Goal: Entertainment & Leisure: Consume media (video, audio)

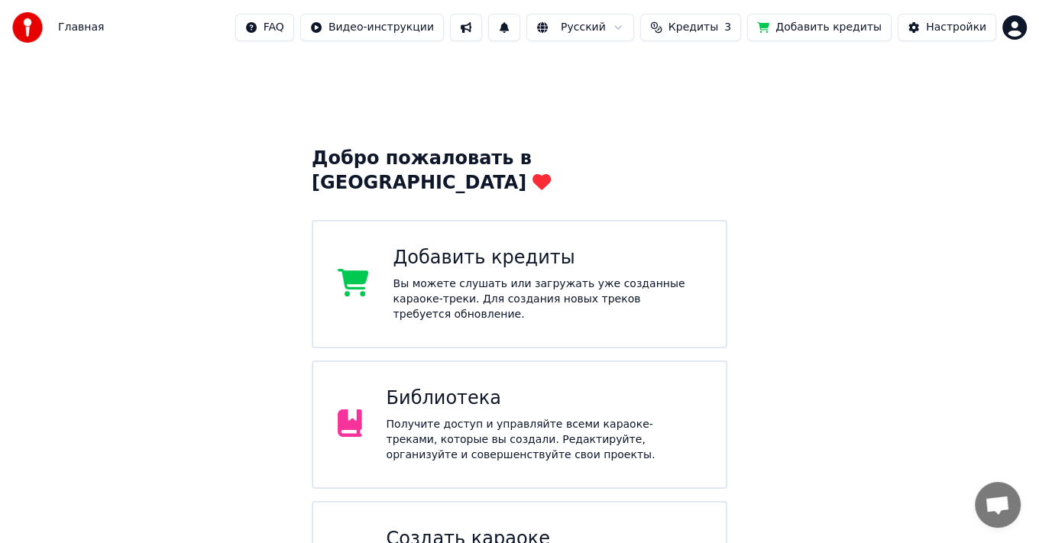
click at [560, 417] on div "Получите доступ и управляйте всеми караоке-треками, которые вы создали. Редакти…" at bounding box center [543, 440] width 315 height 46
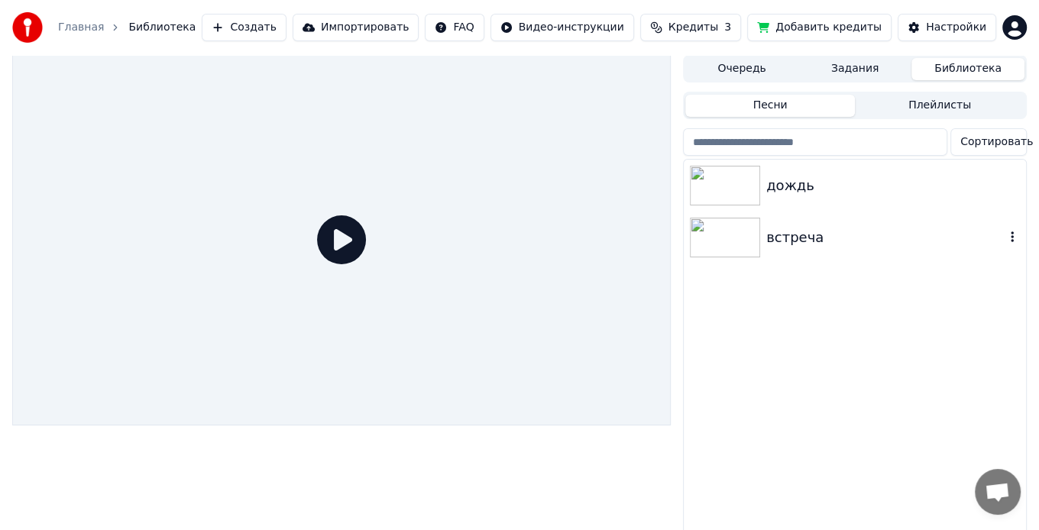
click at [733, 238] on img at bounding box center [725, 238] width 70 height 40
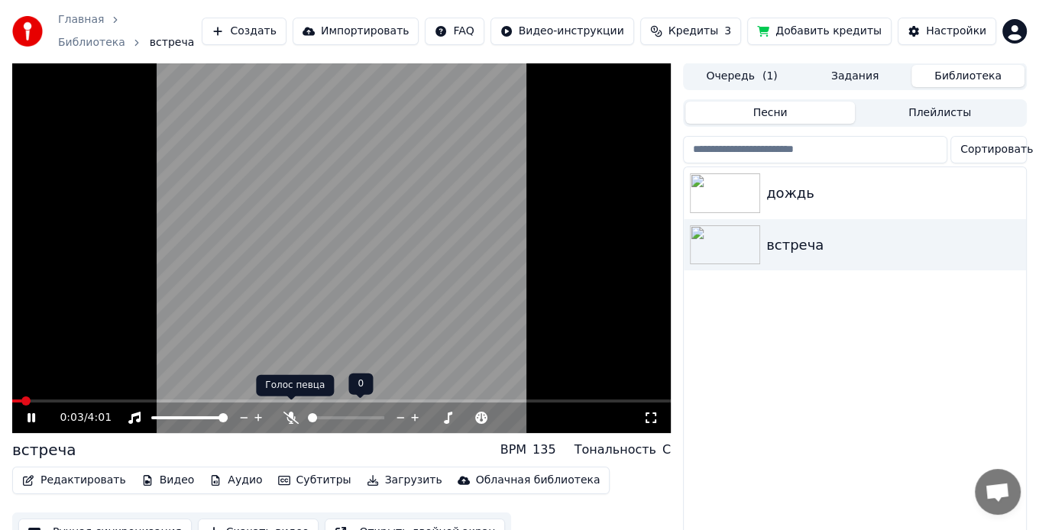
click at [292, 412] on icon at bounding box center [290, 418] width 15 height 12
click at [314, 410] on div at bounding box center [360, 417] width 123 height 15
click at [315, 410] on div at bounding box center [360, 417] width 123 height 15
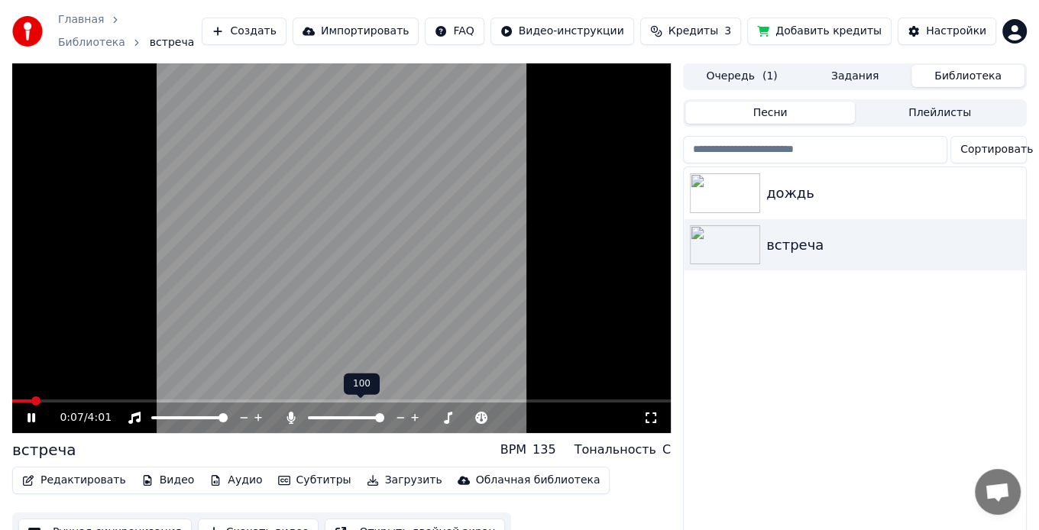
click at [316, 410] on div at bounding box center [360, 417] width 123 height 15
click at [317, 416] on span at bounding box center [312, 417] width 9 height 3
click at [20, 389] on video at bounding box center [341, 248] width 658 height 370
drag, startPoint x: 20, startPoint y: 389, endPoint x: 20, endPoint y: 409, distance: 19.1
click at [20, 390] on video at bounding box center [341, 248] width 658 height 370
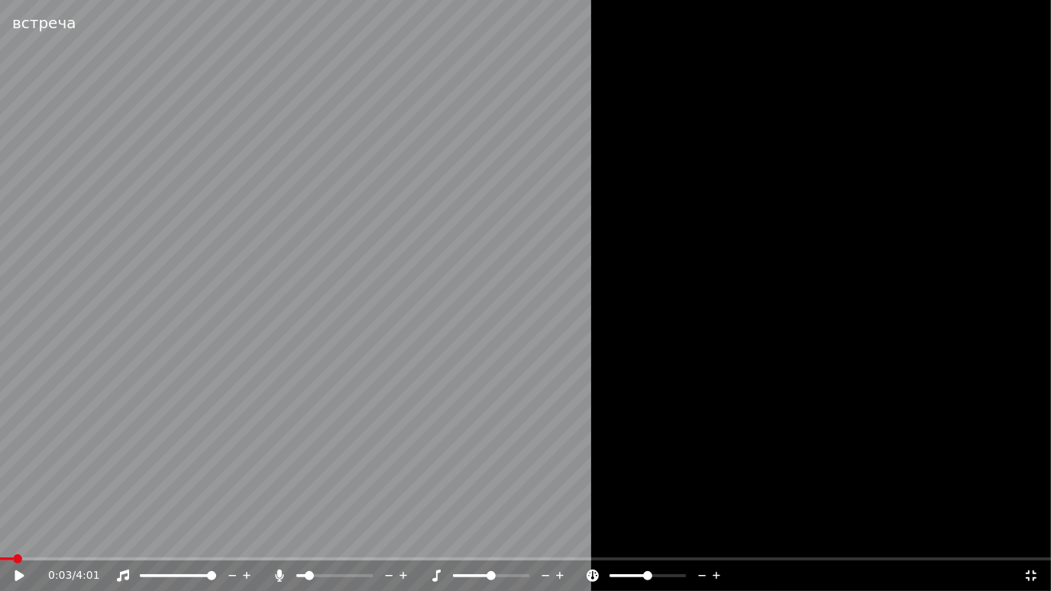
click at [13, 542] on span at bounding box center [6, 558] width 13 height 3
click at [496, 542] on span at bounding box center [490, 575] width 9 height 9
click at [496, 542] on span at bounding box center [496, 575] width 9 height 9
click at [504, 542] on span at bounding box center [502, 575] width 9 height 9
click at [472, 542] on span at bounding box center [478, 575] width 51 height 3
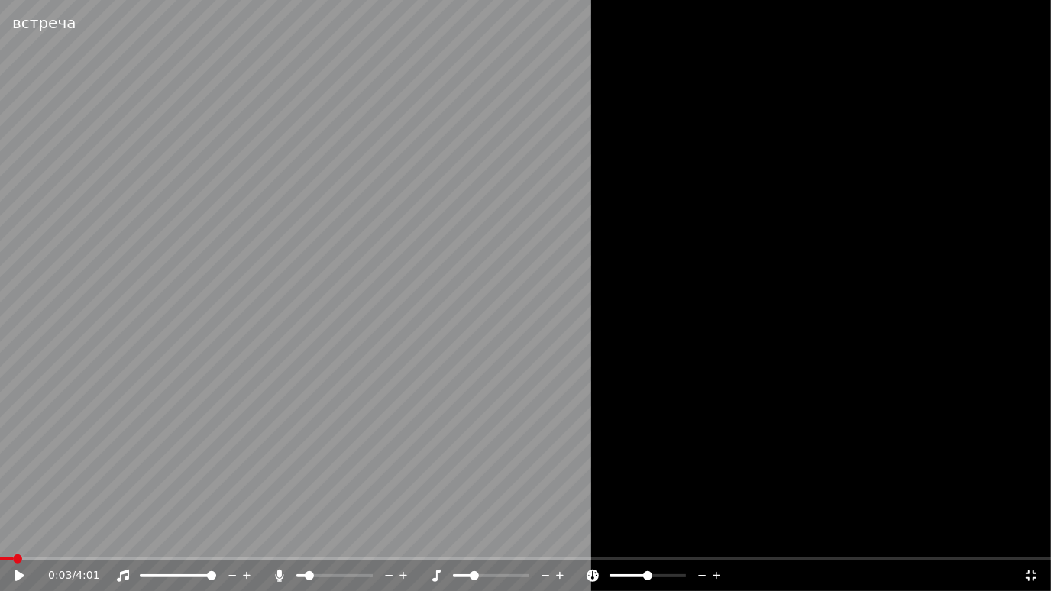
click at [506, 542] on span at bounding box center [491, 575] width 76 height 3
click at [1029, 542] on icon at bounding box center [1031, 575] width 11 height 11
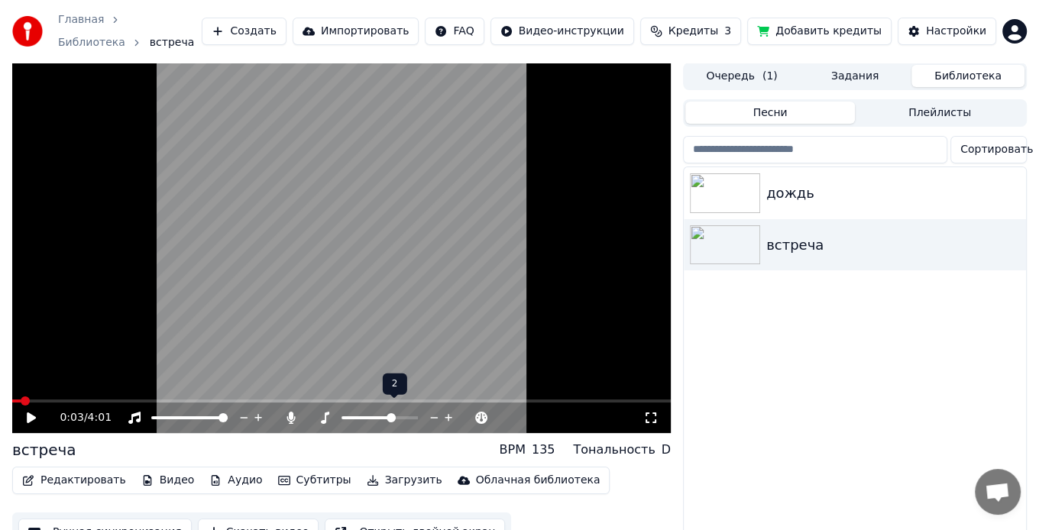
click at [389, 413] on span at bounding box center [390, 417] width 9 height 9
click at [381, 413] on span at bounding box center [379, 417] width 9 height 9
click at [31, 412] on icon at bounding box center [41, 418] width 35 height 12
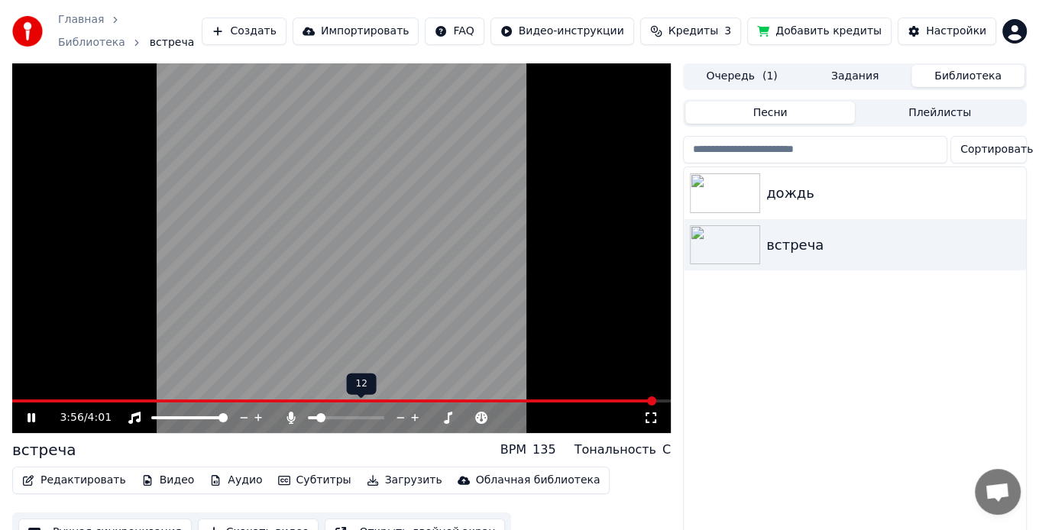
click at [317, 413] on span at bounding box center [320, 417] width 9 height 9
click at [316, 413] on span at bounding box center [320, 417] width 9 height 9
click at [315, 413] on span at bounding box center [319, 417] width 9 height 9
click at [315, 413] on span at bounding box center [318, 417] width 9 height 9
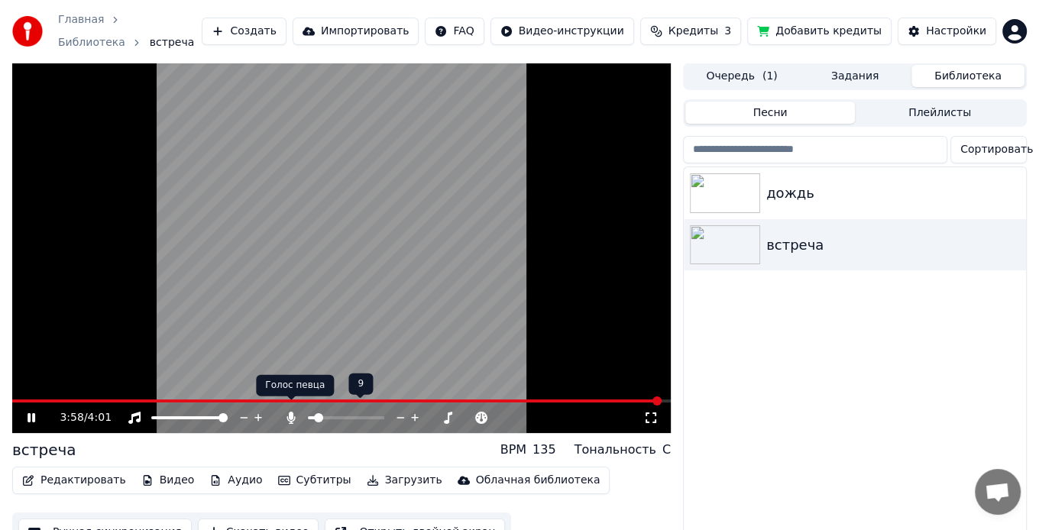
click at [291, 412] on icon at bounding box center [291, 418] width 8 height 12
click at [743, 179] on img at bounding box center [725, 193] width 70 height 40
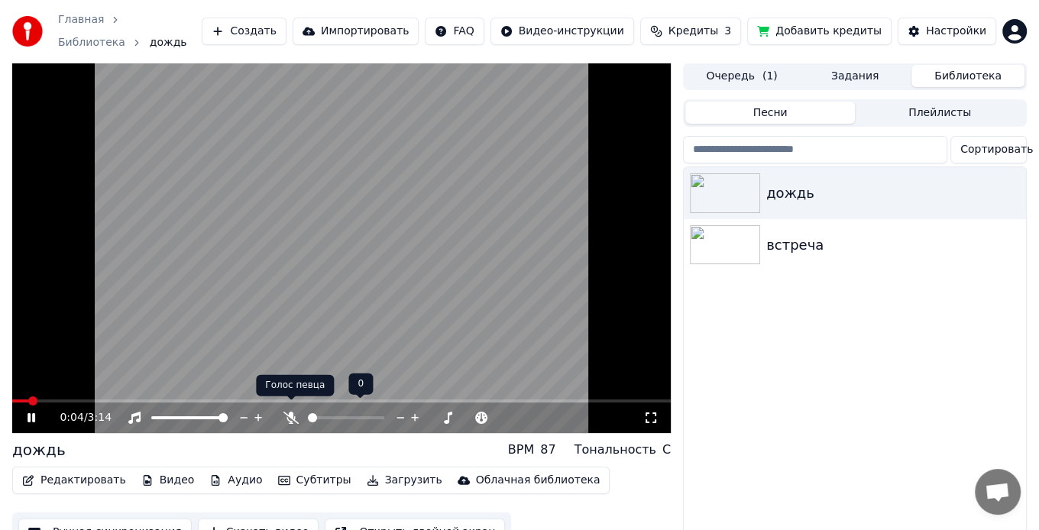
click at [289, 412] on icon at bounding box center [290, 418] width 15 height 12
click at [317, 416] on span at bounding box center [346, 417] width 76 height 3
click at [375, 413] on span at bounding box center [379, 417] width 9 height 9
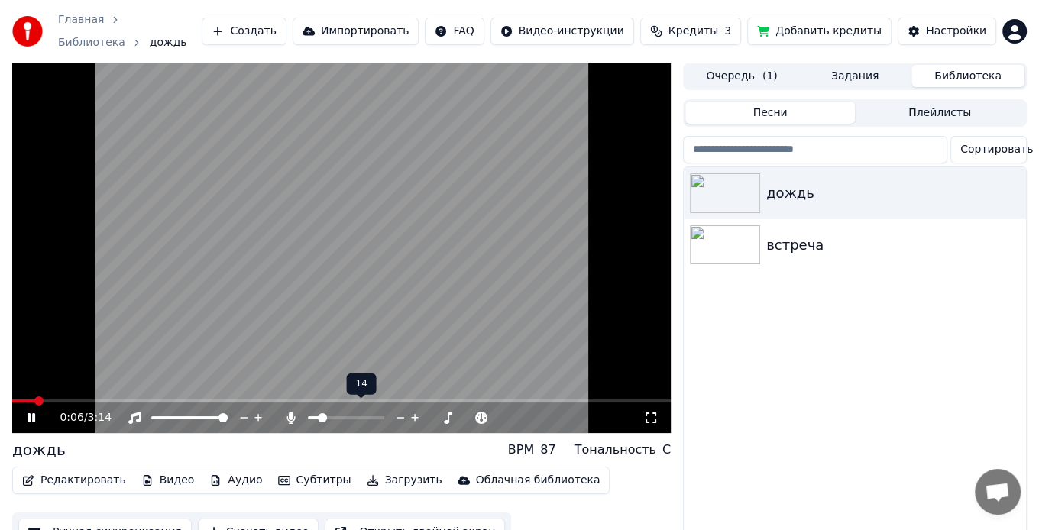
click at [319, 413] on span at bounding box center [322, 417] width 9 height 9
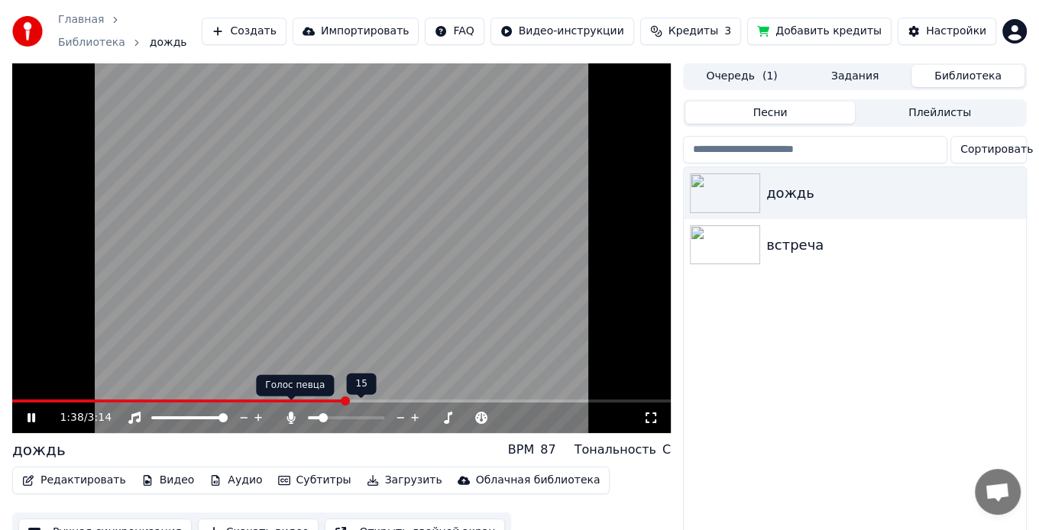
click at [300, 410] on div at bounding box center [360, 417] width 123 height 15
click at [367, 416] on span at bounding box center [346, 417] width 76 height 3
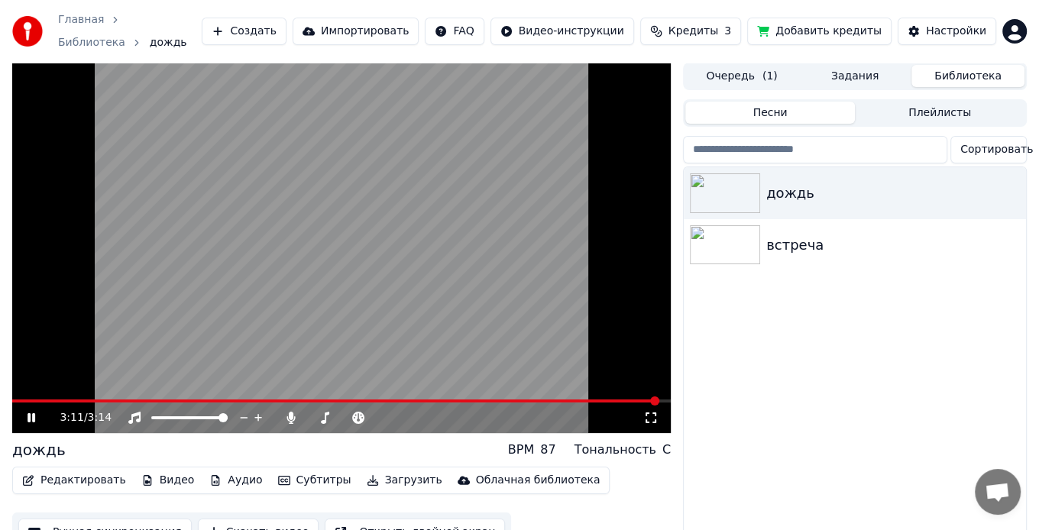
click at [17, 402] on div "3:11 / 3:14" at bounding box center [341, 417] width 658 height 31
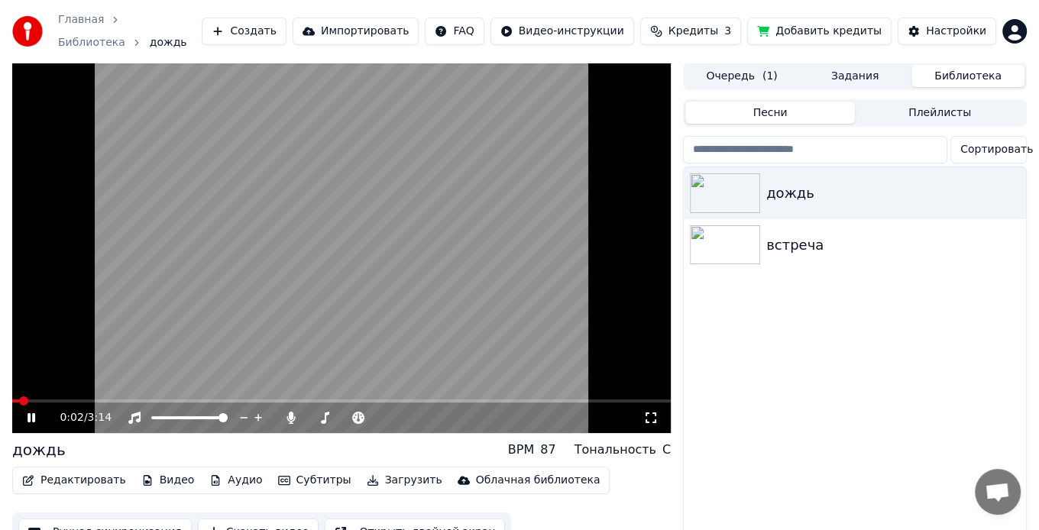
click at [18, 399] on span at bounding box center [15, 400] width 7 height 3
click at [379, 416] on span at bounding box center [346, 417] width 76 height 3
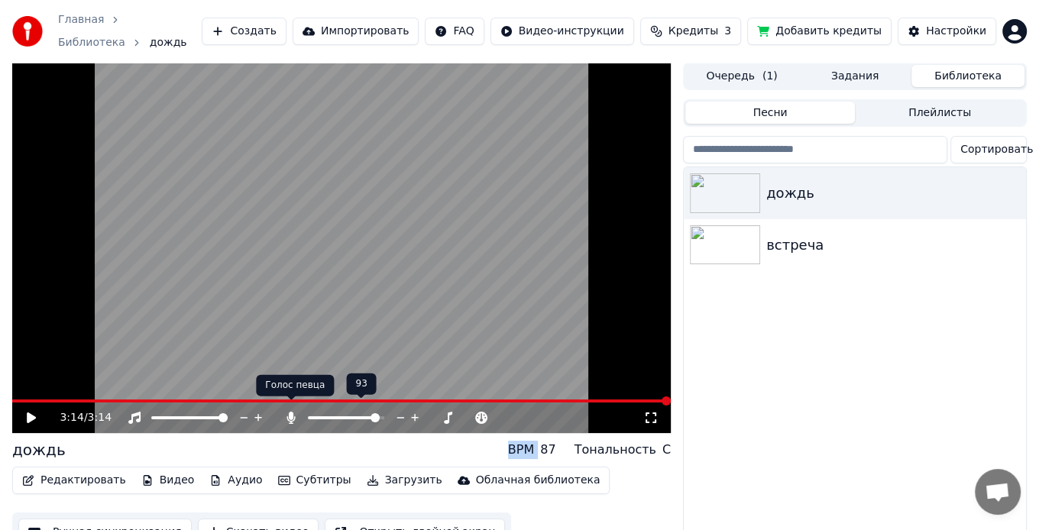
click at [291, 412] on icon at bounding box center [291, 418] width 8 height 12
click at [290, 412] on icon at bounding box center [291, 418] width 8 height 12
click at [292, 412] on icon at bounding box center [291, 418] width 8 height 12
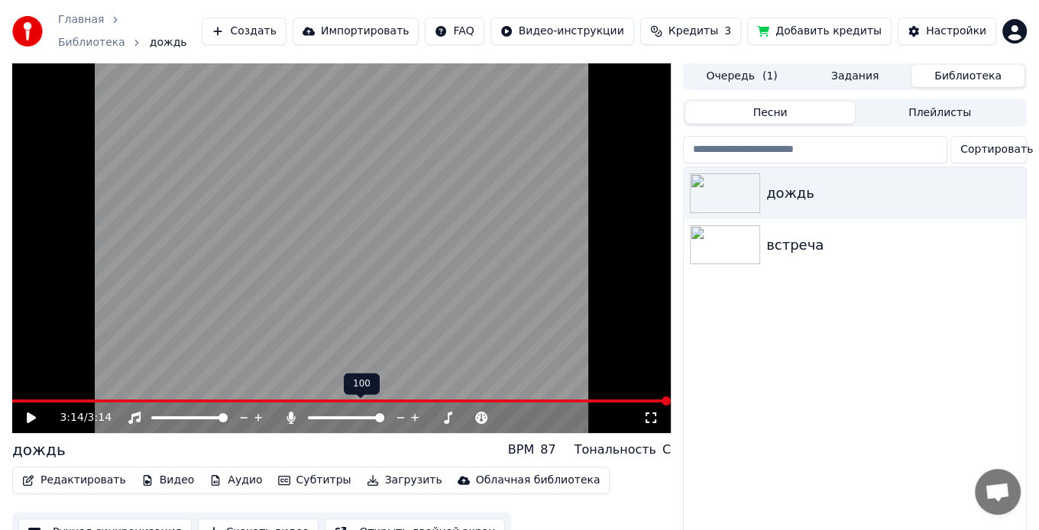
click at [292, 412] on icon at bounding box center [291, 418] width 8 height 12
click at [291, 412] on icon at bounding box center [291, 418] width 8 height 12
click at [286, 412] on icon at bounding box center [290, 418] width 15 height 12
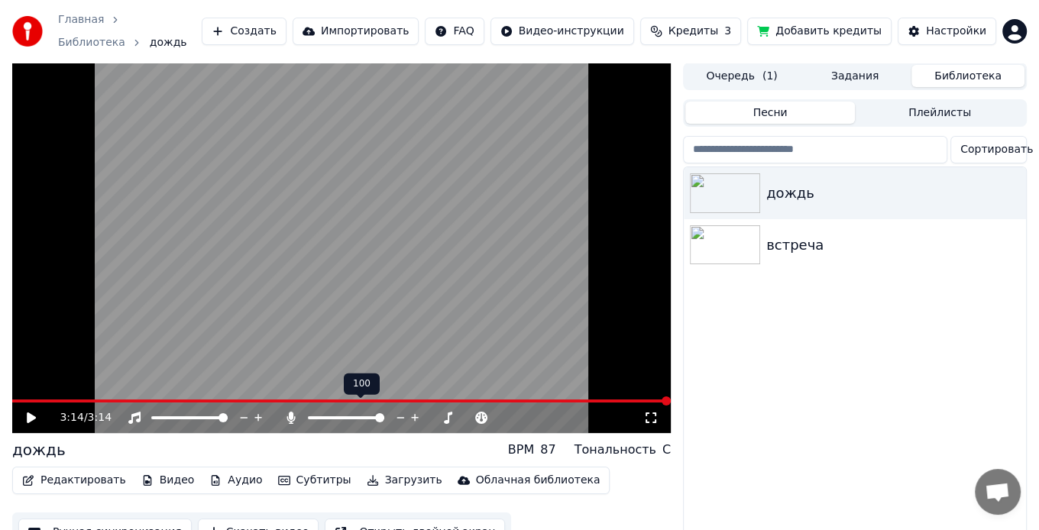
click at [286, 412] on icon at bounding box center [290, 418] width 15 height 12
click at [17, 399] on span at bounding box center [341, 400] width 658 height 3
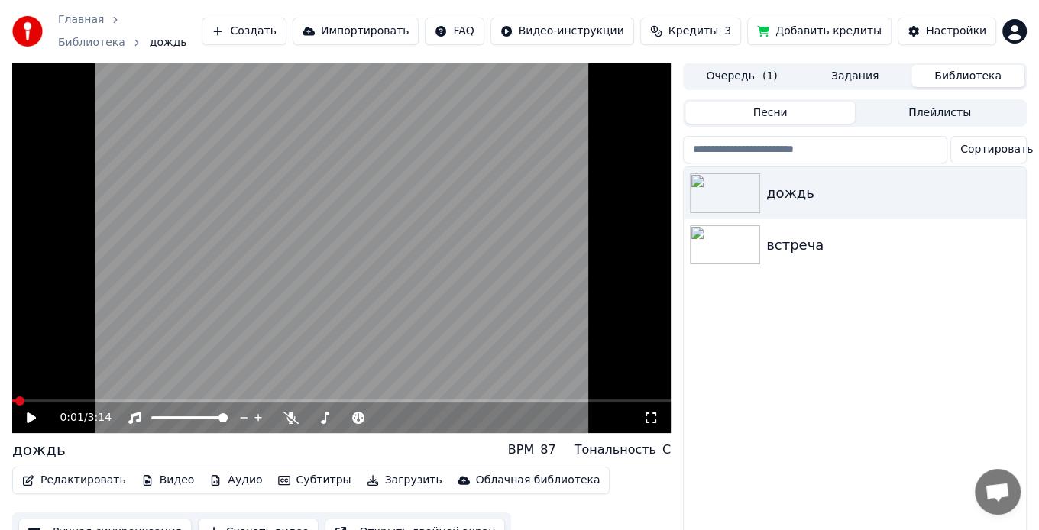
click at [17, 396] on span at bounding box center [19, 400] width 9 height 9
click at [31, 412] on icon at bounding box center [31, 417] width 9 height 11
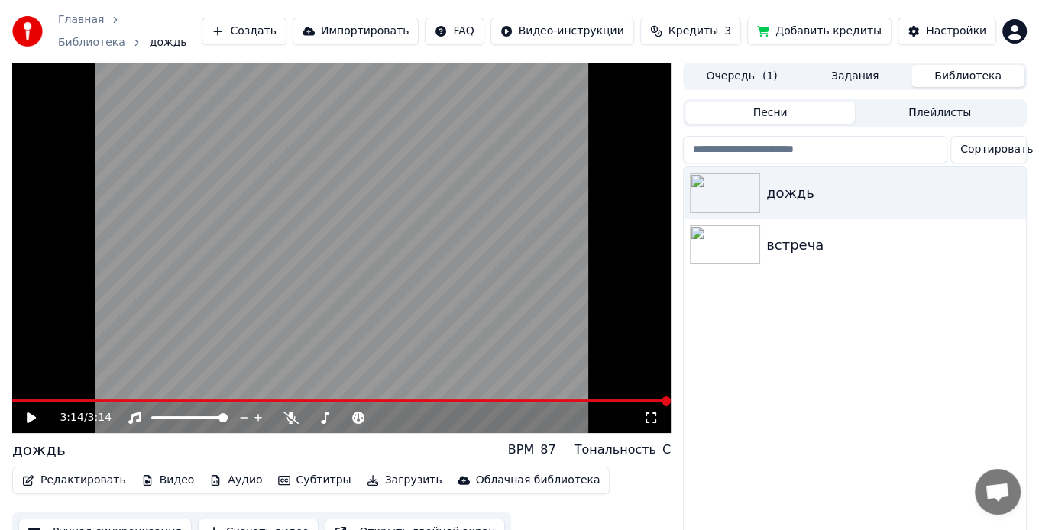
click at [79, 25] on link "Главная" at bounding box center [81, 19] width 46 height 15
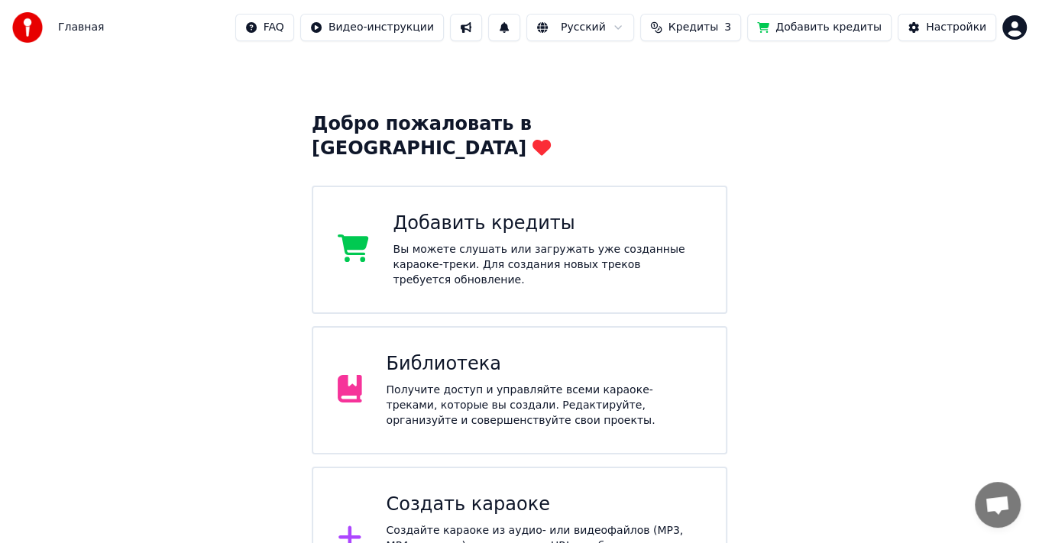
scroll to position [53, 0]
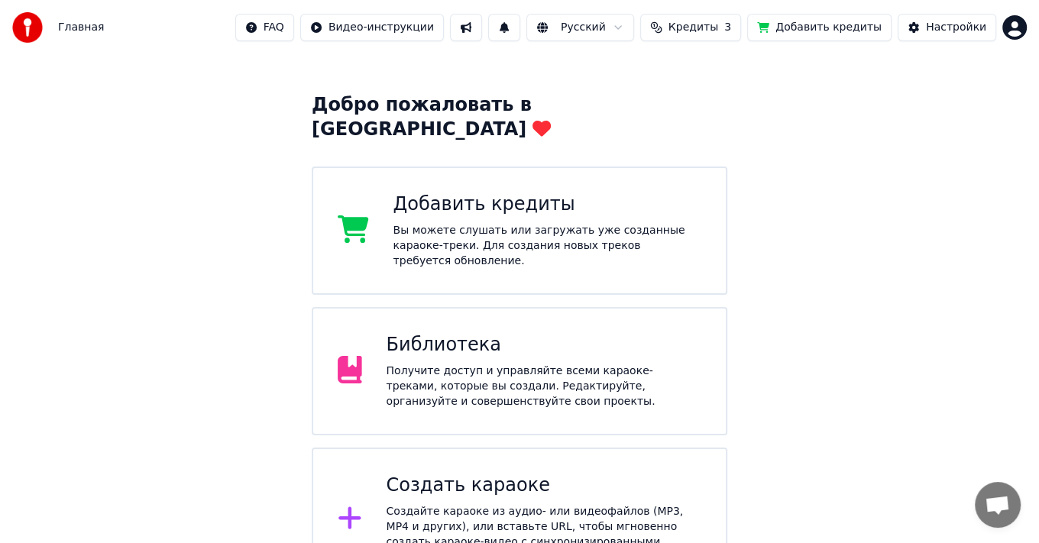
click at [835, 26] on button "Добавить кредиты" at bounding box center [819, 27] width 144 height 27
drag, startPoint x: 577, startPoint y: 104, endPoint x: 628, endPoint y: 117, distance: 52.0
click at [628, 117] on div "Добро пожаловать в Youka Добавить кредиты Вы можете слушать или загружать уже с…" at bounding box center [519, 342] width 415 height 498
click at [562, 192] on div "Добавить кредиты" at bounding box center [547, 204] width 309 height 24
